Goal: Browse casually: Explore the website without a specific task or goal

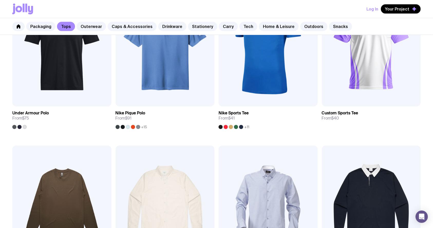
scroll to position [582, 0]
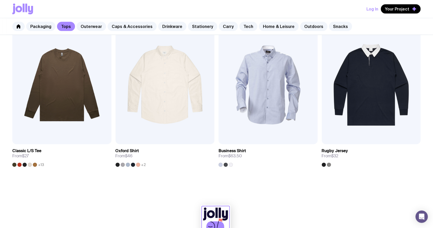
click at [88, 22] on div "Packaging Tops Outerwear Caps & Accessories Drinkware Stationery Carry Tech Hom…" at bounding box center [216, 26] width 433 height 17
click at [94, 24] on link "Outerwear" at bounding box center [92, 26] width 30 height 9
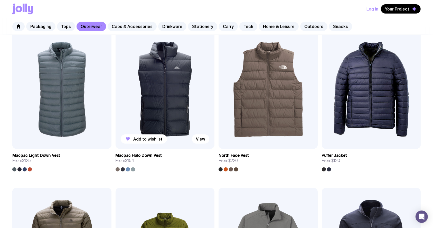
scroll to position [411, 0]
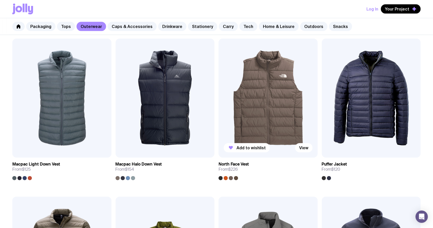
click at [271, 111] on img at bounding box center [268, 98] width 99 height 119
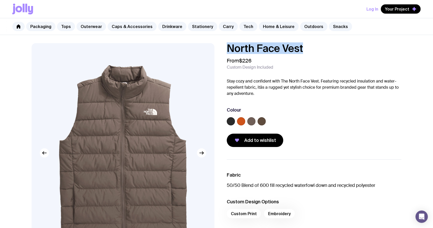
drag, startPoint x: 309, startPoint y: 49, endPoint x: 226, endPoint y: 53, distance: 83.7
click at [220, 52] on div "North Face Vest From $226 Custom Design Included Stay cozy and confident with T…" at bounding box center [310, 95] width 183 height 104
copy h1 "North Face Vest"
click at [112, 26] on link "Caps & Accessories" at bounding box center [132, 26] width 49 height 9
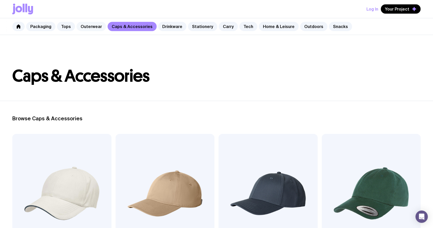
click at [94, 30] on link "Outerwear" at bounding box center [92, 26] width 30 height 9
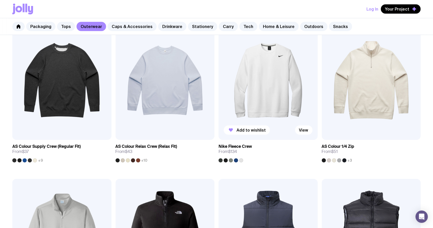
scroll to position [103, 0]
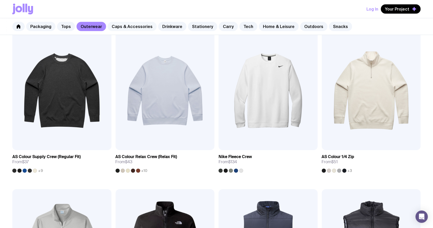
click at [126, 28] on link "Caps & Accessories" at bounding box center [132, 26] width 49 height 9
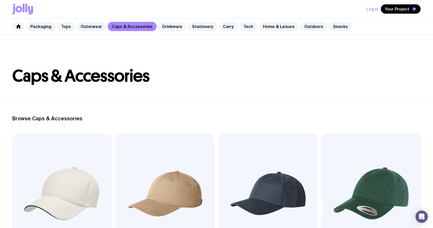
click at [174, 24] on link "Drinkware" at bounding box center [172, 26] width 28 height 9
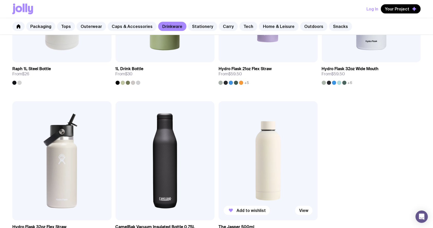
scroll to position [857, 0]
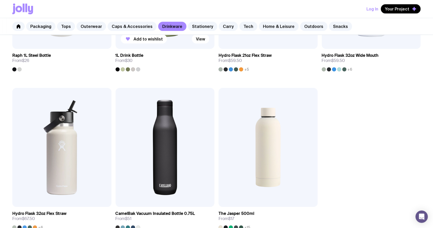
scroll to position [720, 0]
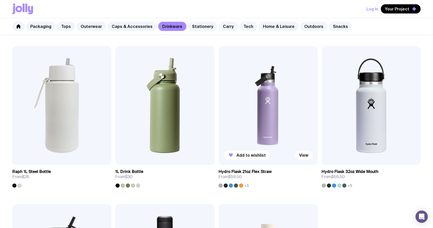
click at [263, 109] on img at bounding box center [268, 105] width 99 height 119
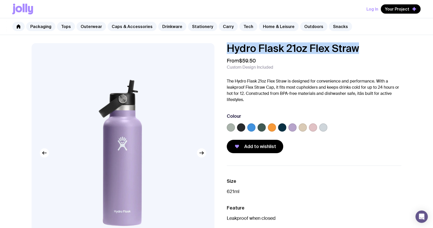
drag, startPoint x: 365, startPoint y: 51, endPoint x: 228, endPoint y: 49, distance: 137.3
click at [228, 49] on h1 "Hydro Flask 21oz Flex Straw" at bounding box center [314, 48] width 175 height 10
copy h1 "Hydro Flask 21oz Flex Straw"
click at [162, 27] on link "Drinkware" at bounding box center [172, 26] width 28 height 9
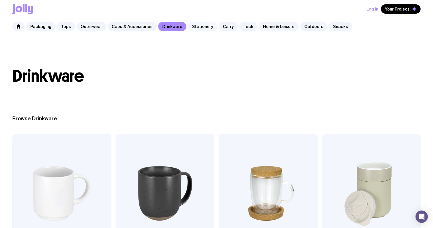
click at [189, 28] on link "Stationery" at bounding box center [202, 26] width 29 height 9
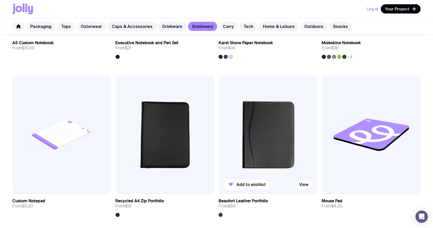
scroll to position [891, 0]
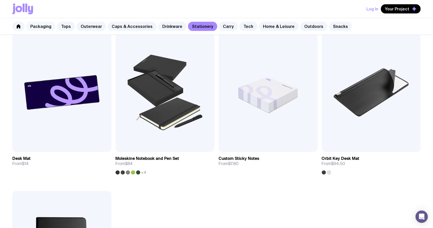
click at [47, 26] on link "Packaging" at bounding box center [40, 26] width 29 height 9
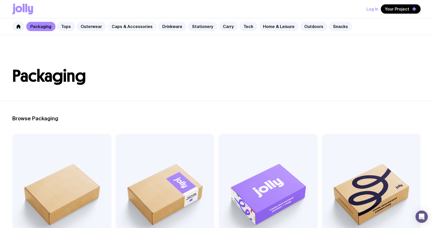
click at [121, 22] on link "Caps & Accessories" at bounding box center [132, 26] width 49 height 9
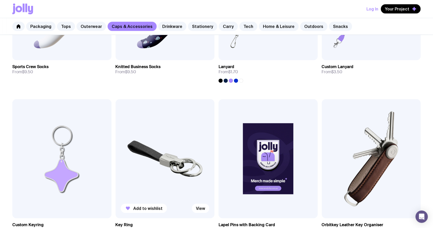
scroll to position [891, 0]
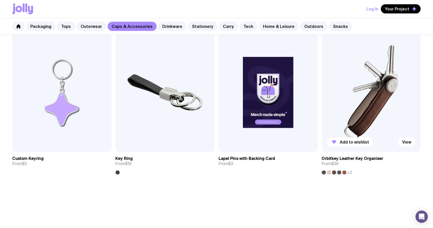
click at [371, 109] on img at bounding box center [371, 92] width 99 height 119
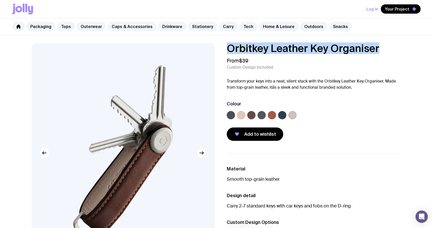
drag, startPoint x: 384, startPoint y: 47, endPoint x: 228, endPoint y: 45, distance: 155.5
click at [228, 45] on h1 "Orbitkey Leather Key Organiser" at bounding box center [314, 48] width 175 height 10
copy h1 "Orbitkey Leather Key Organiser"
click at [219, 28] on link "Carry" at bounding box center [228, 26] width 19 height 9
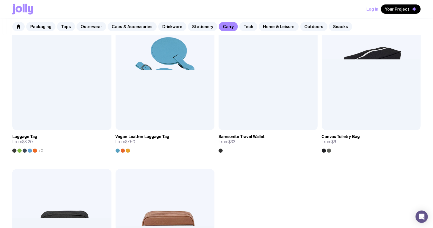
scroll to position [1371, 0]
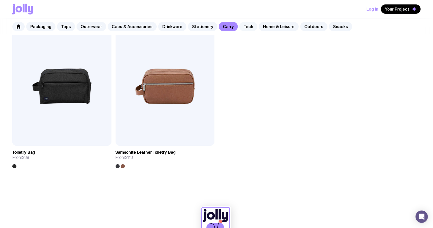
click at [240, 28] on link "Tech" at bounding box center [249, 26] width 18 height 9
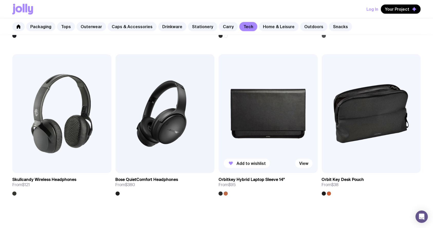
scroll to position [1028, 0]
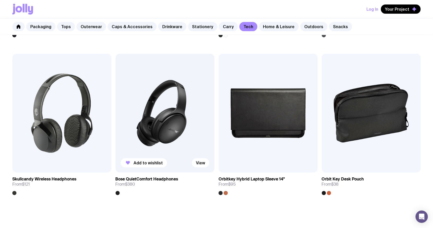
click at [144, 118] on img at bounding box center [165, 113] width 99 height 119
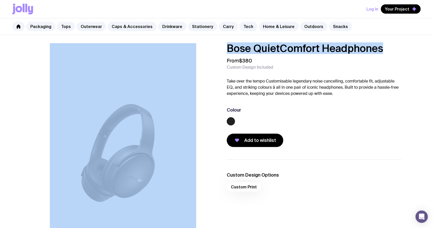
drag, startPoint x: 388, startPoint y: 49, endPoint x: 191, endPoint y: 48, distance: 197.1
click at [191, 48] on div "Bose QuietComfort Headphones From $380 Custom Design Included Take over the tem…" at bounding box center [216, 153] width 395 height 220
copy div "Bose QuietComfort Headphones"
click at [241, 29] on link "Tech" at bounding box center [249, 26] width 18 height 9
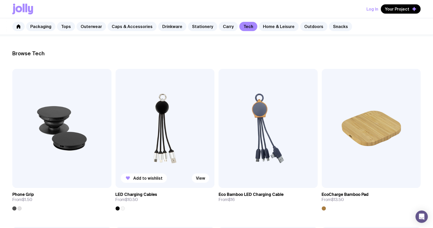
scroll to position [103, 0]
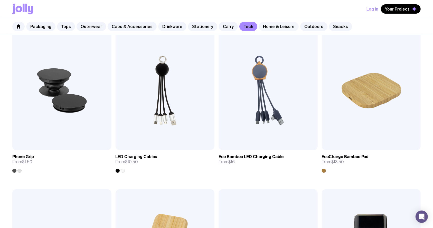
click at [271, 26] on link "Home & Leisure" at bounding box center [279, 26] width 40 height 9
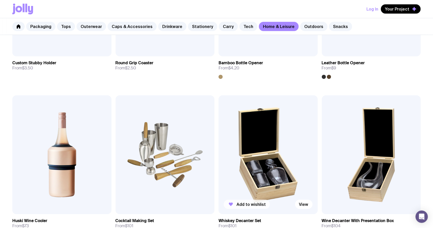
scroll to position [240, 0]
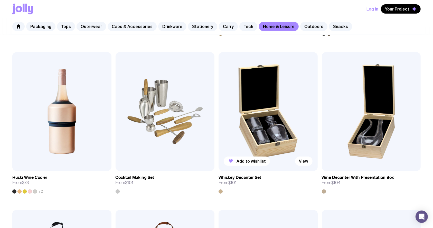
click at [265, 102] on img at bounding box center [268, 111] width 99 height 119
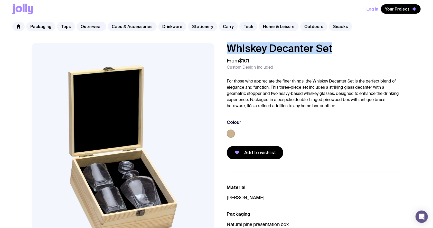
drag, startPoint x: 342, startPoint y: 46, endPoint x: 229, endPoint y: 45, distance: 112.8
click at [227, 45] on h1 "Whiskey Decanter Set" at bounding box center [314, 48] width 175 height 10
copy h1 "Whiskey Decanter Set"
click at [270, 26] on link "Home & Leisure" at bounding box center [279, 26] width 40 height 9
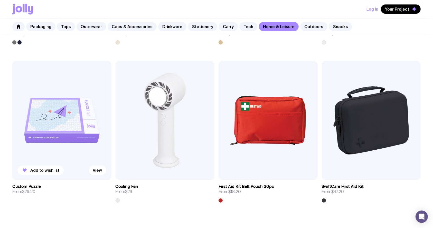
scroll to position [1240, 0]
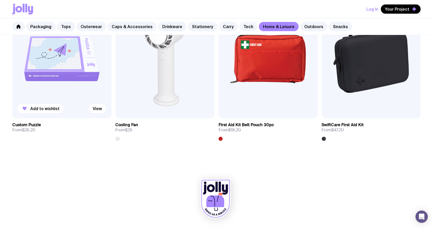
click at [45, 97] on img at bounding box center [61, 58] width 99 height 119
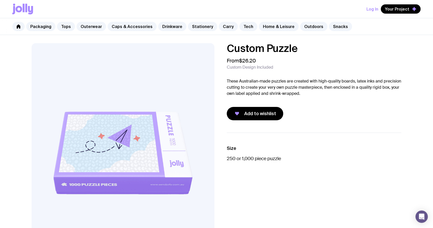
drag, startPoint x: 298, startPoint y: 51, endPoint x: 209, endPoint y: 52, distance: 88.9
click at [208, 52] on div "Custom Puzzle From $26.20 Custom Design Included These Australian-made puzzles …" at bounding box center [216, 153] width 395 height 220
click at [273, 49] on h1 "Custom Puzzle" at bounding box center [314, 48] width 175 height 10
drag, startPoint x: 306, startPoint y: 48, endPoint x: 219, endPoint y: 48, distance: 87.1
click at [219, 48] on div "Custom Puzzle From $26.20 Custom Design Included These Australian-made puzzles …" at bounding box center [310, 81] width 183 height 77
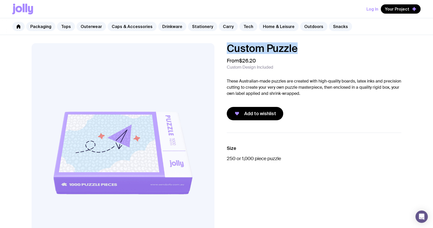
copy h1 "Custom Puzzle"
click at [272, 30] on link "Home & Leisure" at bounding box center [279, 26] width 40 height 9
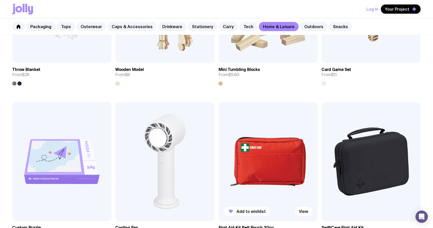
scroll to position [1240, 0]
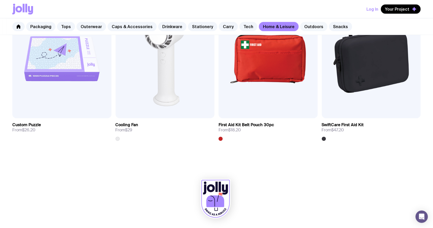
click at [292, 24] on div "Packaging Tops Outerwear Caps & Accessories Drinkware Stationery Carry Tech Hom…" at bounding box center [216, 26] width 433 height 17
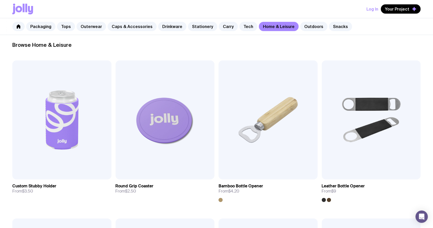
scroll to position [7, 0]
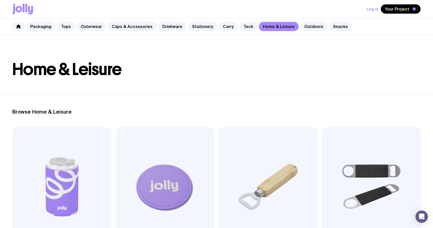
click at [238, 22] on div "Packaging Tops Outerwear Caps & Accessories Drinkware Stationery Carry Tech Hom…" at bounding box center [216, 26] width 433 height 17
click at [242, 28] on link "Tech" at bounding box center [249, 26] width 18 height 9
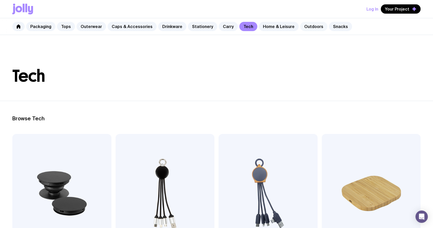
click at [303, 30] on link "Outdoors" at bounding box center [313, 26] width 27 height 9
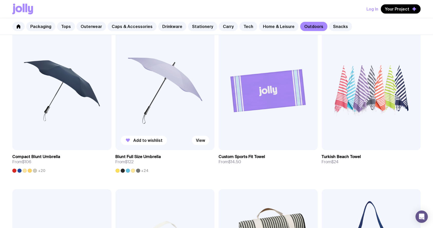
scroll to position [240, 0]
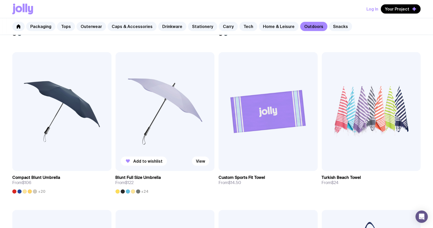
click at [170, 121] on img at bounding box center [165, 111] width 99 height 119
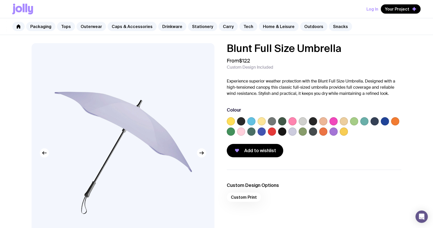
click at [350, 49] on h1 "Blunt Full Size Umbrella" at bounding box center [314, 48] width 175 height 10
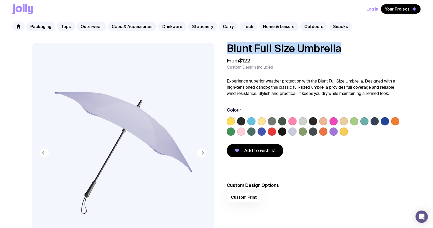
drag, startPoint x: 350, startPoint y: 50, endPoint x: 230, endPoint y: 43, distance: 120.0
copy h1 "Blunt Full Size Umbrella"
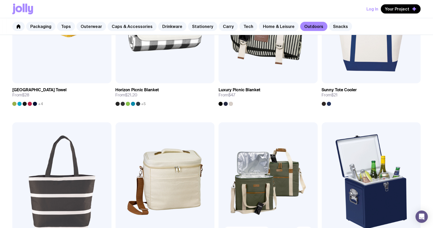
scroll to position [445, 0]
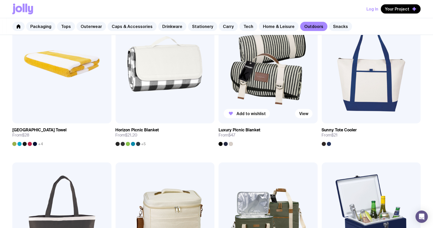
click at [261, 62] on img at bounding box center [268, 63] width 99 height 119
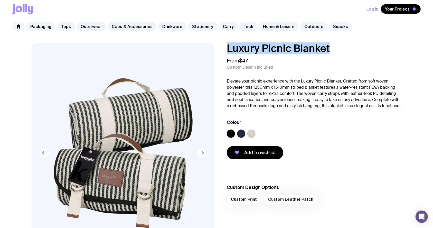
drag, startPoint x: 339, startPoint y: 47, endPoint x: 228, endPoint y: 48, distance: 110.8
click at [228, 48] on h1 "Luxury Picnic Blanket" at bounding box center [314, 48] width 175 height 10
copy h1 "Luxury Picnic Blanket"
click at [330, 30] on link "Snacks" at bounding box center [340, 26] width 23 height 9
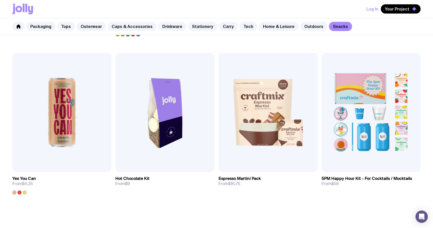
scroll to position [382, 0]
